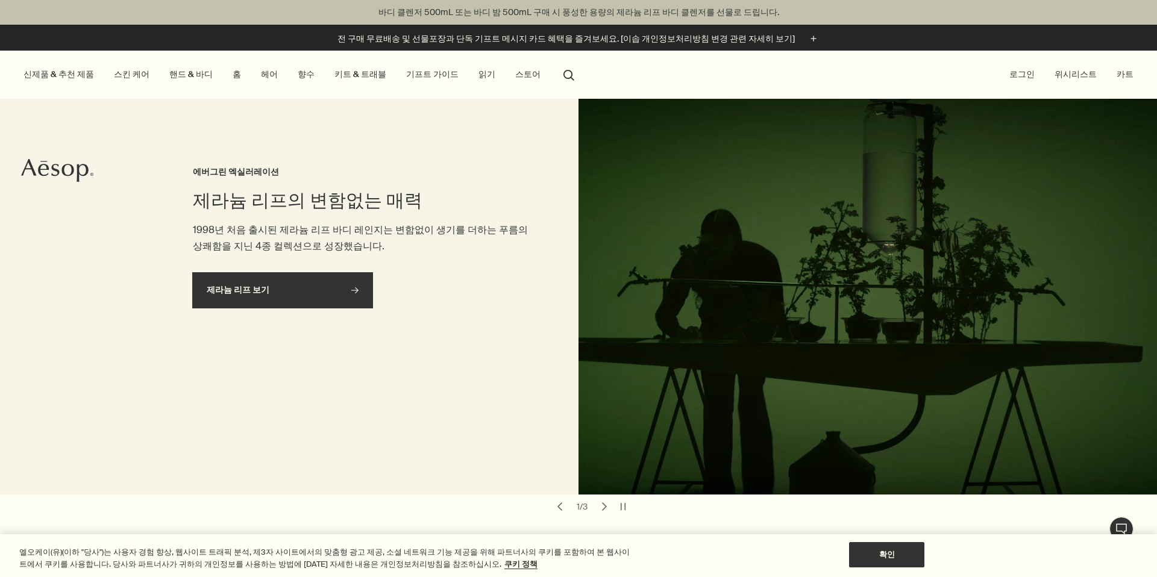
click at [361, 290] on link "제라늄 리프 보기 rightArrow" at bounding box center [282, 290] width 181 height 36
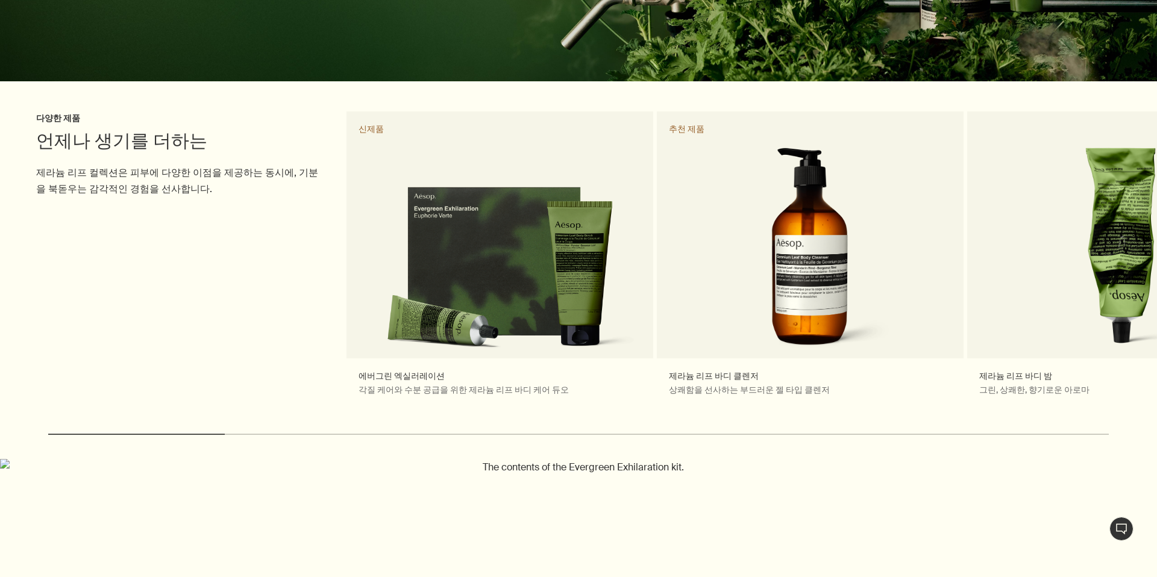
scroll to position [311, 0]
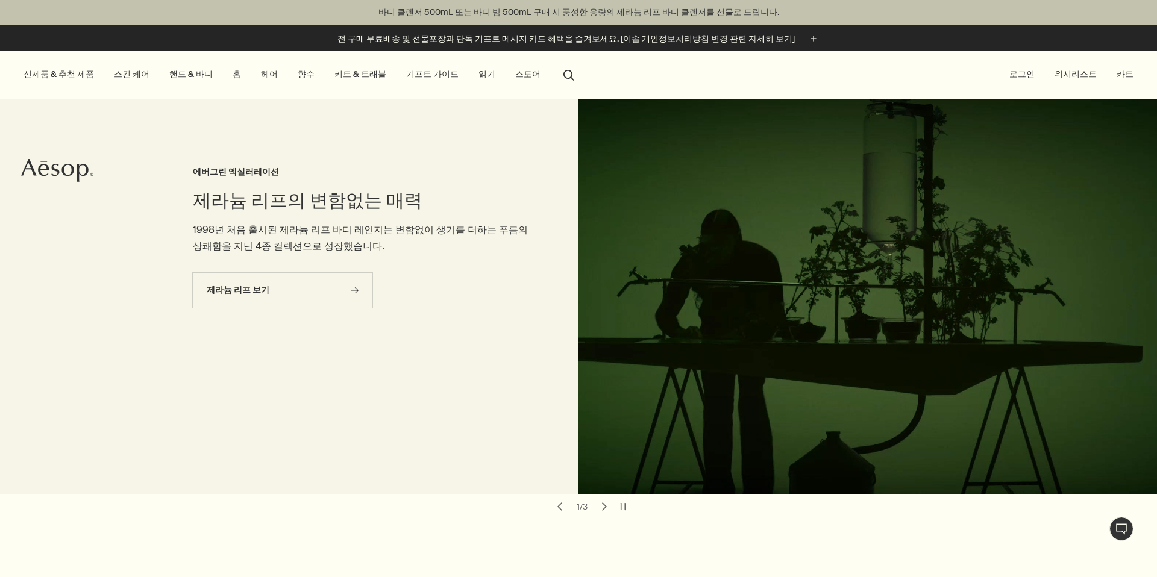
click at [333, 76] on link "키트 & 트래블" at bounding box center [360, 74] width 57 height 16
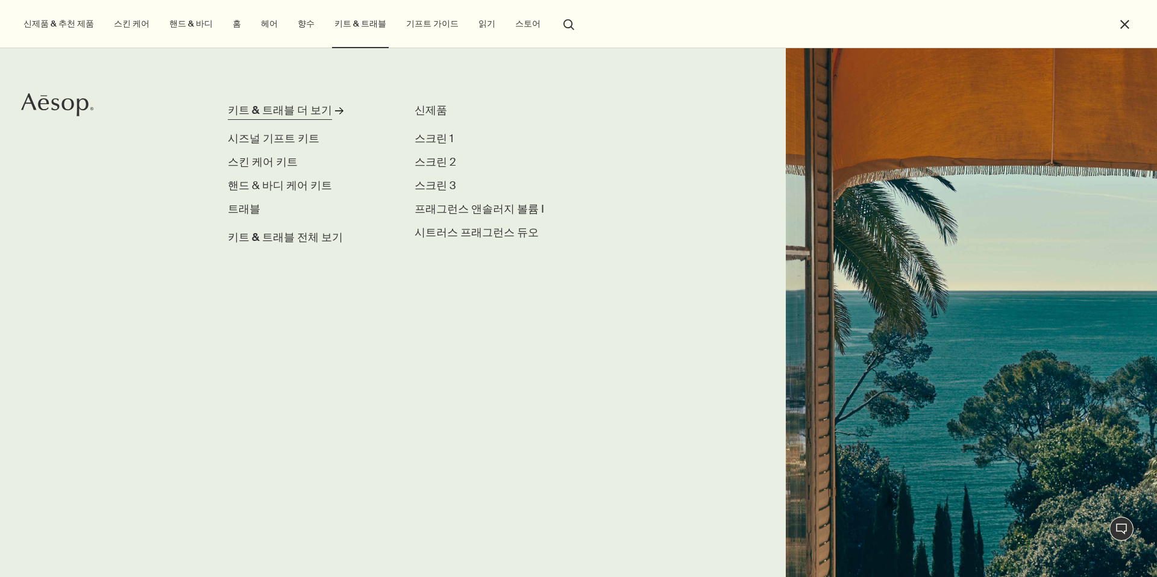
click at [291, 108] on div "키트 & 트래블 더 보기" at bounding box center [280, 110] width 104 height 16
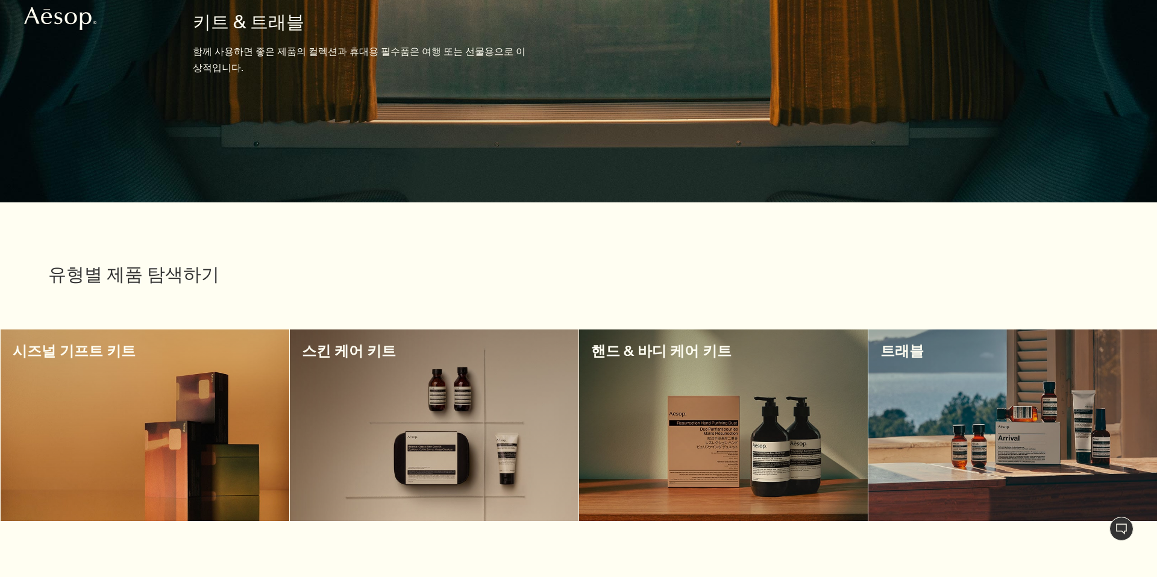
scroll to position [202, 0]
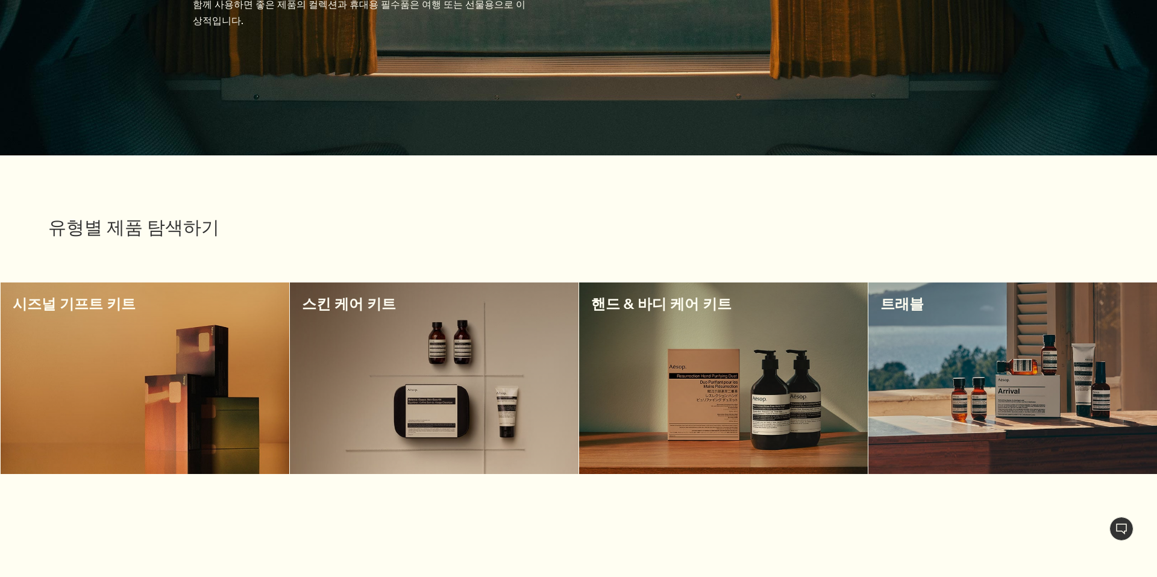
click at [1027, 345] on div at bounding box center [1012, 379] width 289 height 192
